Goal: Transaction & Acquisition: Obtain resource

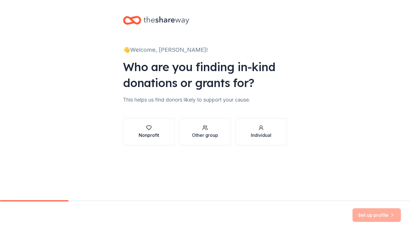
click at [152, 134] on div "Nonprofit" at bounding box center [149, 135] width 20 height 7
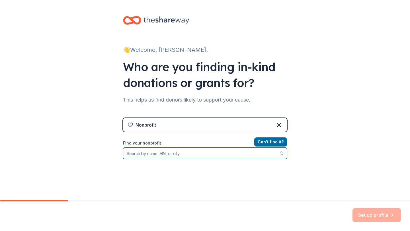
click at [215, 155] on input "Find your nonprofit" at bounding box center [205, 153] width 164 height 11
type input "Um Bracinha Pa Son Cent"
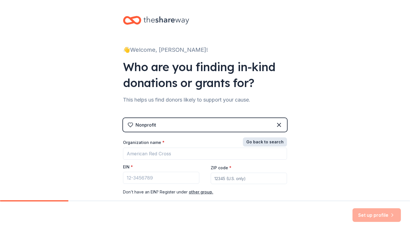
click at [273, 141] on button "Go back to search" at bounding box center [265, 141] width 44 height 9
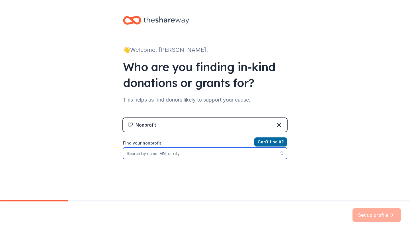
click at [244, 158] on input "Find your nonprofit" at bounding box center [205, 153] width 164 height 11
type input "[US_EMPLOYER_IDENTIFICATION_NUMBER]"
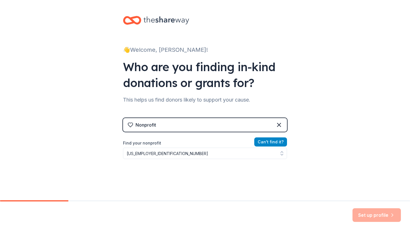
click at [274, 141] on button "Can ' t find it?" at bounding box center [270, 141] width 33 height 9
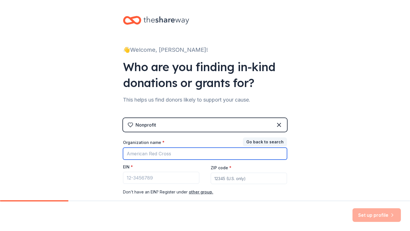
click at [246, 149] on input "Organization name *" at bounding box center [205, 154] width 164 height 12
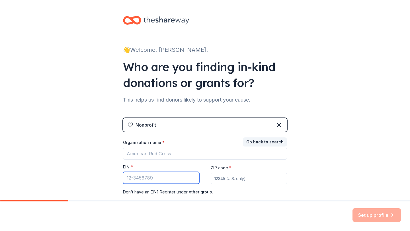
click at [174, 180] on input "EIN *" at bounding box center [161, 178] width 76 height 12
type input "[US_EMPLOYER_IDENTIFICATION_NUMBER]"
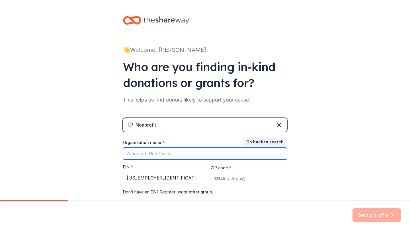
click at [213, 157] on input "Organization name *" at bounding box center [205, 154] width 164 height 12
type input "Um Bracinha pa Son Cent"
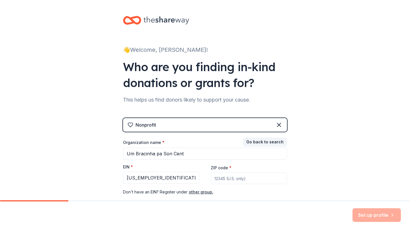
click at [244, 179] on input "ZIP code *" at bounding box center [249, 178] width 76 height 11
type input "02903"
click at [373, 215] on button "Set up profile" at bounding box center [376, 215] width 48 height 14
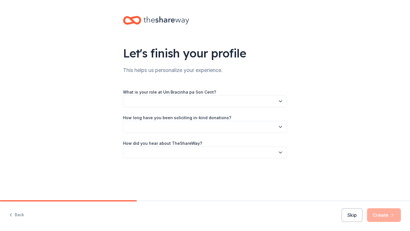
click at [252, 103] on button "button" at bounding box center [205, 101] width 164 height 12
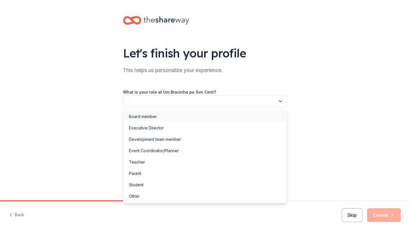
click at [210, 119] on div "Board member" at bounding box center [204, 116] width 161 height 11
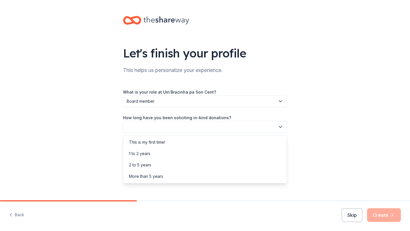
click at [206, 127] on button "button" at bounding box center [205, 127] width 164 height 12
click at [191, 142] on div "This is my first time!" at bounding box center [204, 142] width 161 height 11
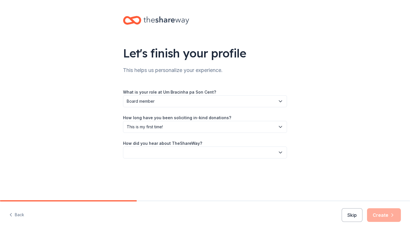
click at [188, 153] on button "button" at bounding box center [205, 153] width 164 height 12
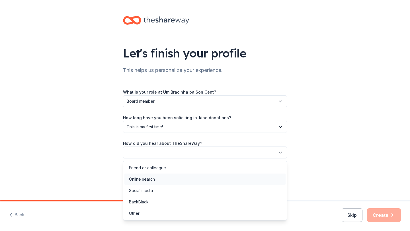
click at [173, 177] on div "Online search" at bounding box center [204, 179] width 161 height 11
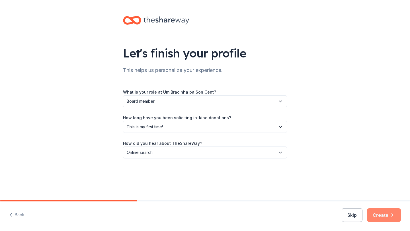
click at [382, 215] on button "Create" at bounding box center [384, 215] width 34 height 14
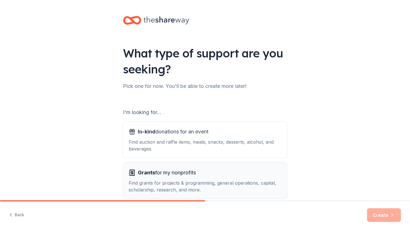
click at [273, 192] on div "Find grants for projects & programming, general operations, capital, scholarshi…" at bounding box center [205, 187] width 153 height 14
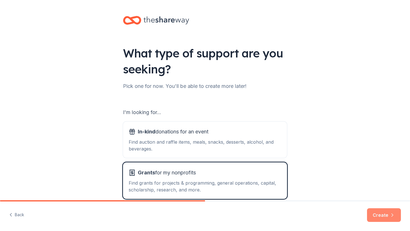
click at [381, 215] on button "Create" at bounding box center [384, 215] width 34 height 14
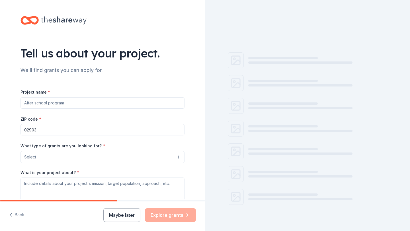
click at [161, 102] on input "Project name *" at bounding box center [102, 102] width 164 height 11
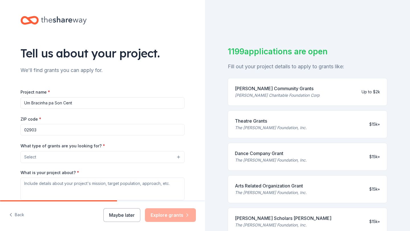
type input "Um Bracinha pa Son Cent"
click at [153, 159] on button "Select" at bounding box center [102, 157] width 164 height 12
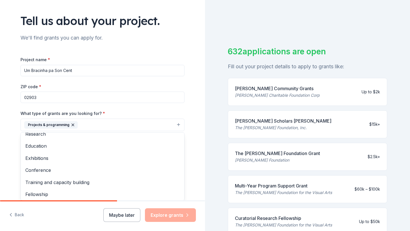
scroll to position [54, 0]
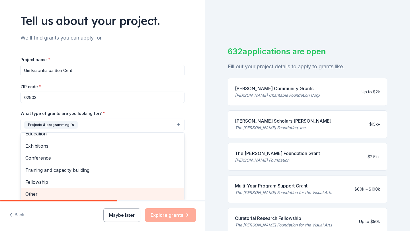
click at [143, 190] on div "Other" at bounding box center [102, 194] width 163 height 12
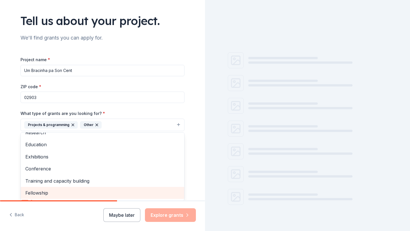
scroll to position [43, 0]
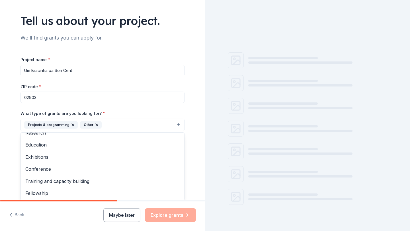
click at [198, 187] on div "Tell us about your project. We'll find grants you can apply for. Project name *…" at bounding box center [102, 104] width 205 height 273
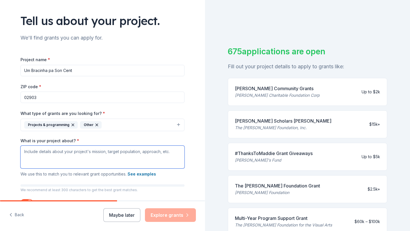
click at [124, 160] on textarea "What is your project about? *" at bounding box center [102, 157] width 164 height 23
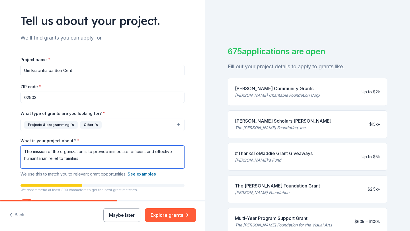
click at [59, 159] on textarea "The mission of the organization is to provide immediate, efficient and effectiv…" at bounding box center [102, 157] width 164 height 23
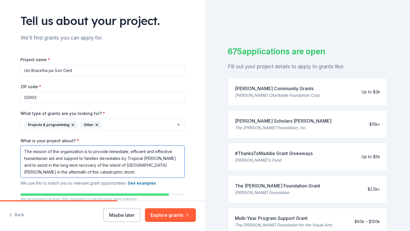
type textarea "The mission of the organization is to provide immediate, efficient and effectiv…"
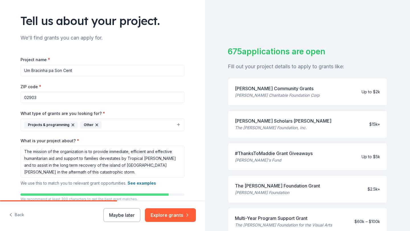
click at [192, 160] on div "Tell us about your project. We'll find grants you can apply for. Project name *…" at bounding box center [102, 109] width 182 height 282
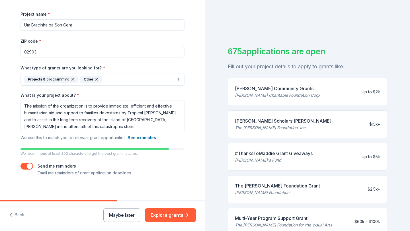
scroll to position [81, 0]
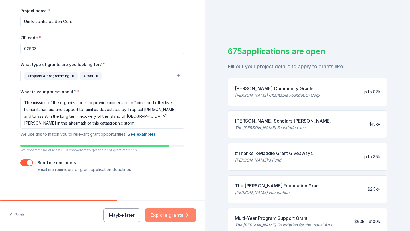
click at [172, 216] on button "Explore grants" at bounding box center [170, 215] width 51 height 14
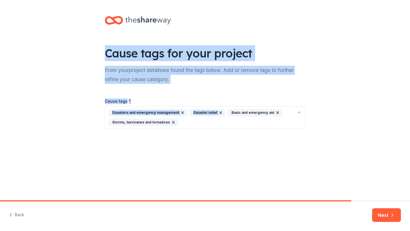
drag, startPoint x: 108, startPoint y: 89, endPoint x: 223, endPoint y: 112, distance: 117.5
click at [217, 87] on div "Cause tags for your project From your project details we found the tags below. …" at bounding box center [205, 78] width 219 height 156
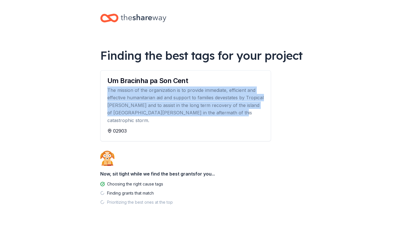
drag, startPoint x: 108, startPoint y: 89, endPoint x: 220, endPoint y: 112, distance: 115.0
click at [220, 112] on div "The mission of the organization is to provide immediate, efficient and effectiv…" at bounding box center [185, 106] width 157 height 38
copy div "The mission of the organization is to provide immediate, efficient and effectiv…"
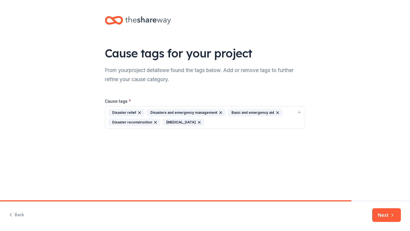
click at [257, 143] on div "Cause tags for your project From your project details we found the tags below. …" at bounding box center [205, 78] width 219 height 156
click at [383, 215] on button "Next" at bounding box center [386, 215] width 29 height 14
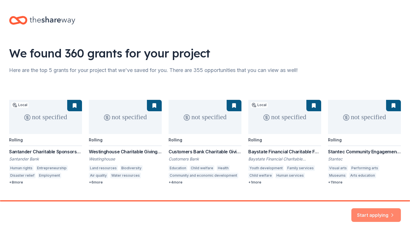
click at [371, 213] on button "Start applying" at bounding box center [376, 212] width 50 height 14
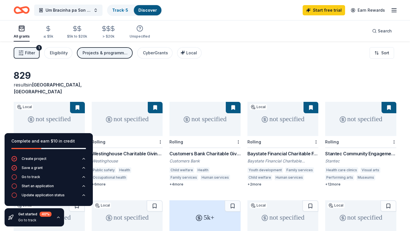
click at [283, 69] on div "829 results in [GEOGRAPHIC_DATA], [GEOGRAPHIC_DATA] not specified Local Rolling…" at bounding box center [205, 186] width 410 height 289
click at [328, 13] on link "Start free trial" at bounding box center [324, 10] width 42 height 10
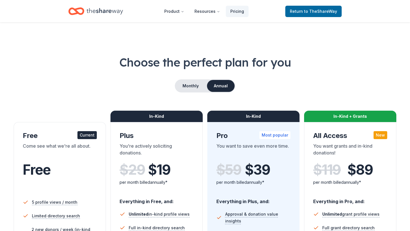
click at [328, 12] on span "to TheShareWay" at bounding box center [320, 11] width 33 height 5
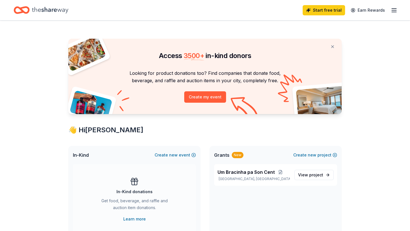
click at [386, 75] on div "Access 3500 + in-kind donors Looking for product donations too? Find companies …" at bounding box center [205, 224] width 410 height 408
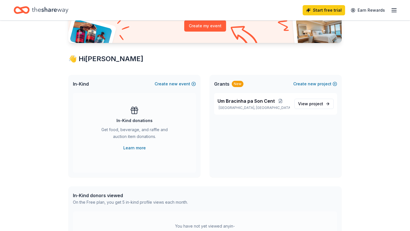
scroll to position [80, 0]
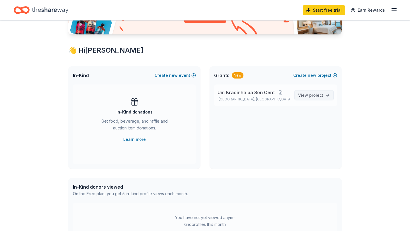
click at [319, 97] on span "project" at bounding box center [316, 95] width 14 height 5
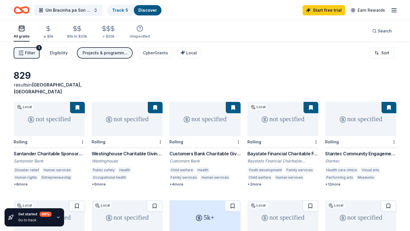
click at [50, 150] on div "Santander Charitable Sponsorship Program" at bounding box center [49, 153] width 71 height 7
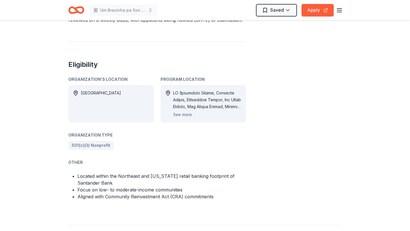
scroll to position [307, 0]
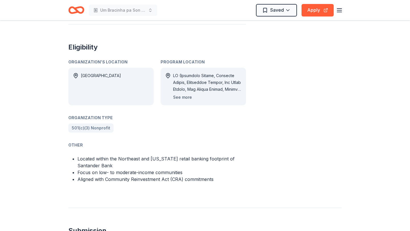
click at [187, 94] on button "See more" at bounding box center [182, 97] width 19 height 7
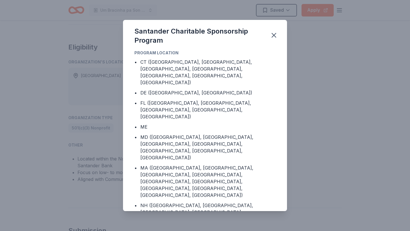
click at [276, 159] on div "Program Location • CT (Fairfield County, Hartford County, Litchfield County, Ne…" at bounding box center [205, 131] width 164 height 162
click at [274, 34] on icon "button" at bounding box center [274, 35] width 4 height 4
